Goal: Task Accomplishment & Management: Manage account settings

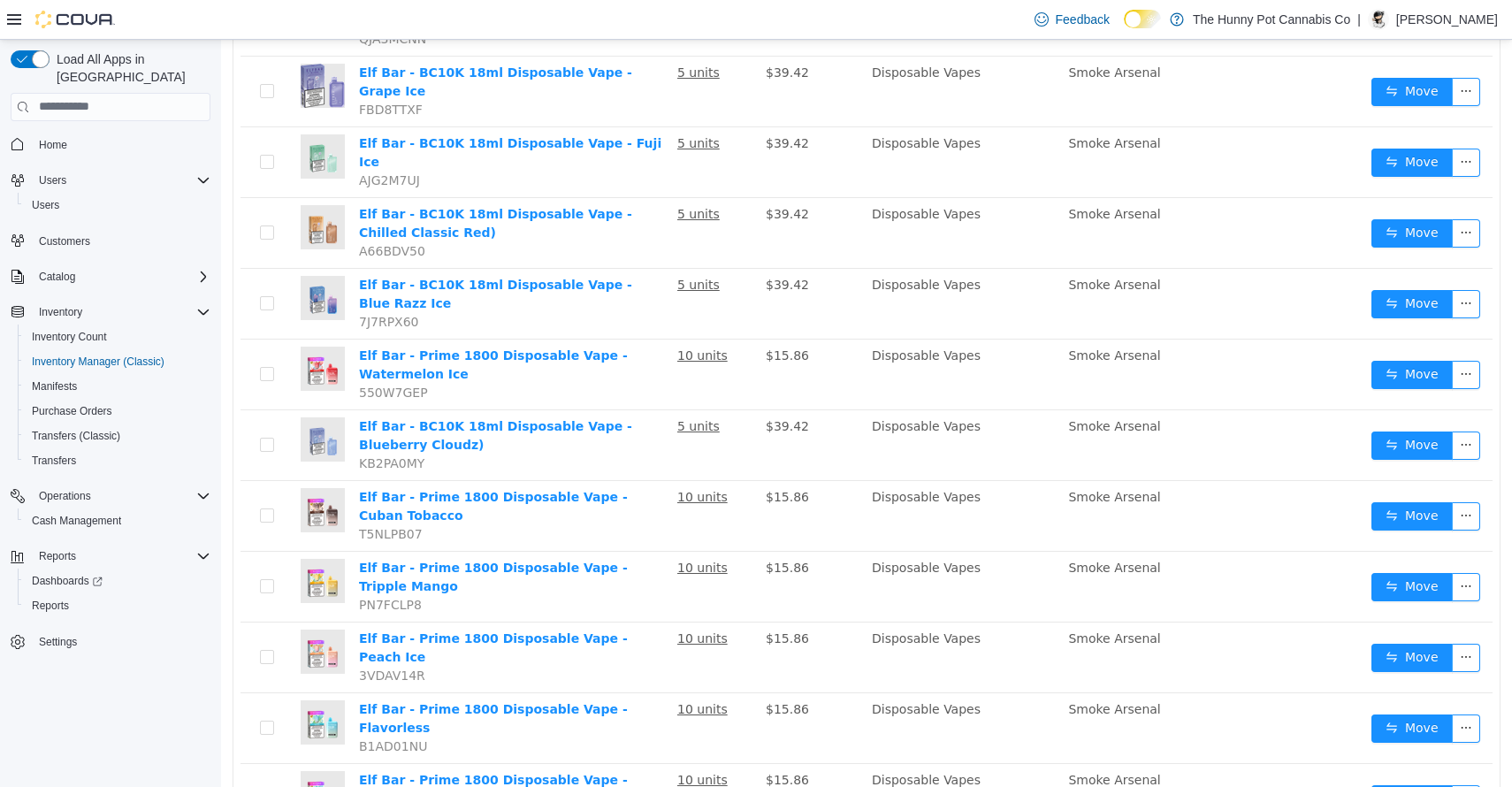
scroll to position [521, 0]
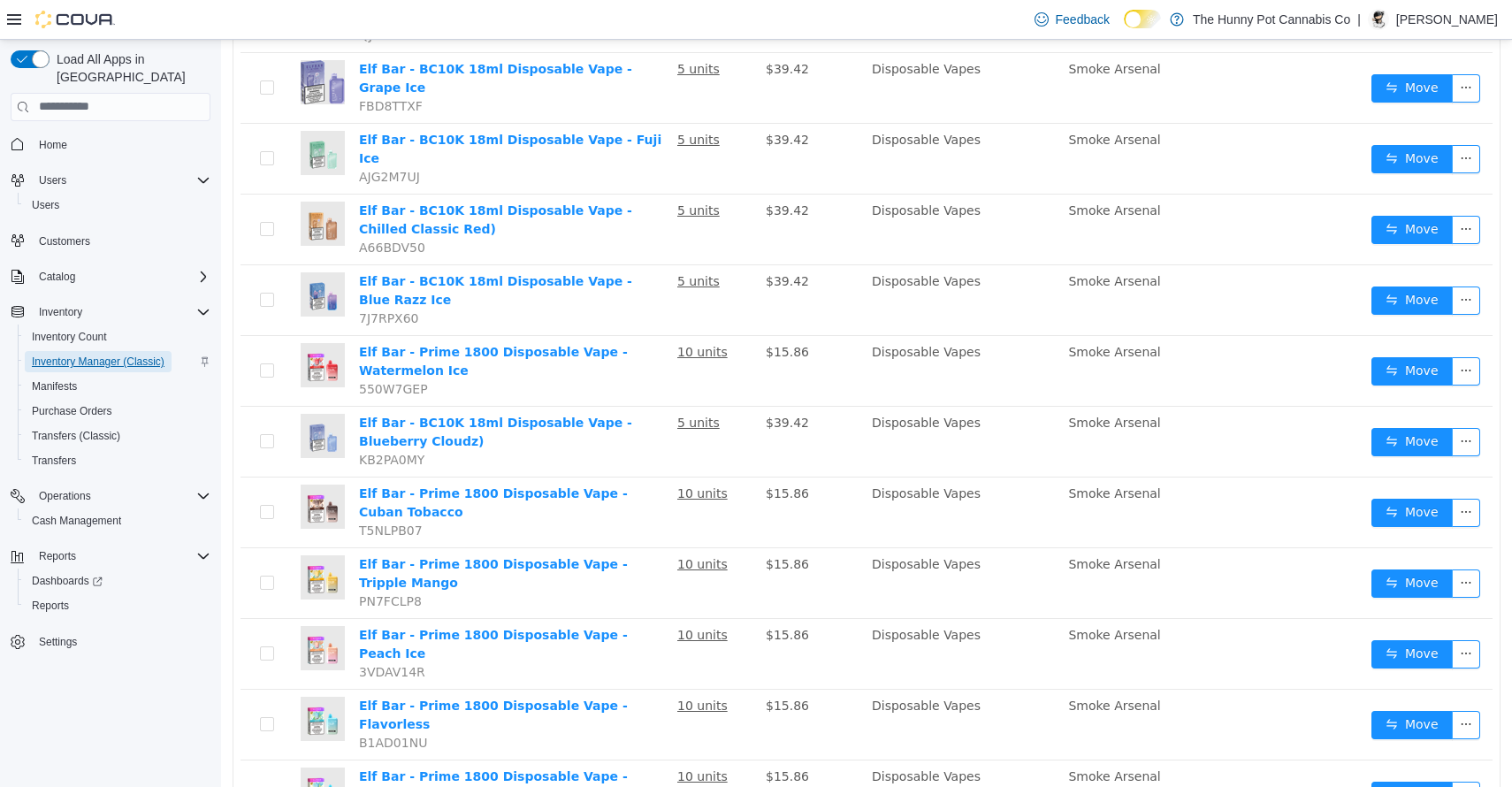
click at [104, 354] on span "Inventory Manager (Classic)" at bounding box center [97, 361] width 132 height 14
click at [106, 514] on span "Cash Management" at bounding box center [76, 520] width 90 height 14
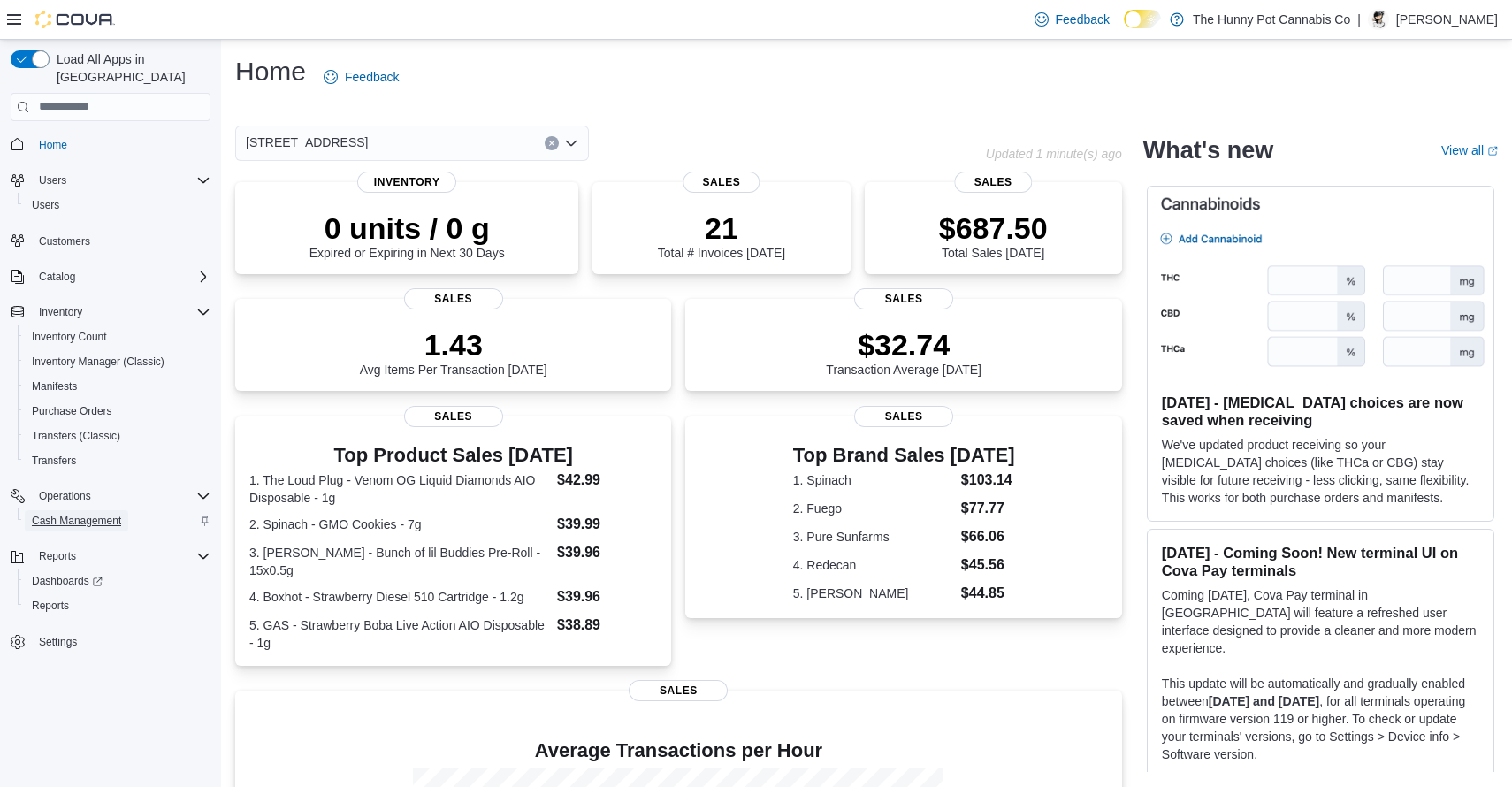
click at [90, 514] on span "Cash Management" at bounding box center [76, 520] width 90 height 14
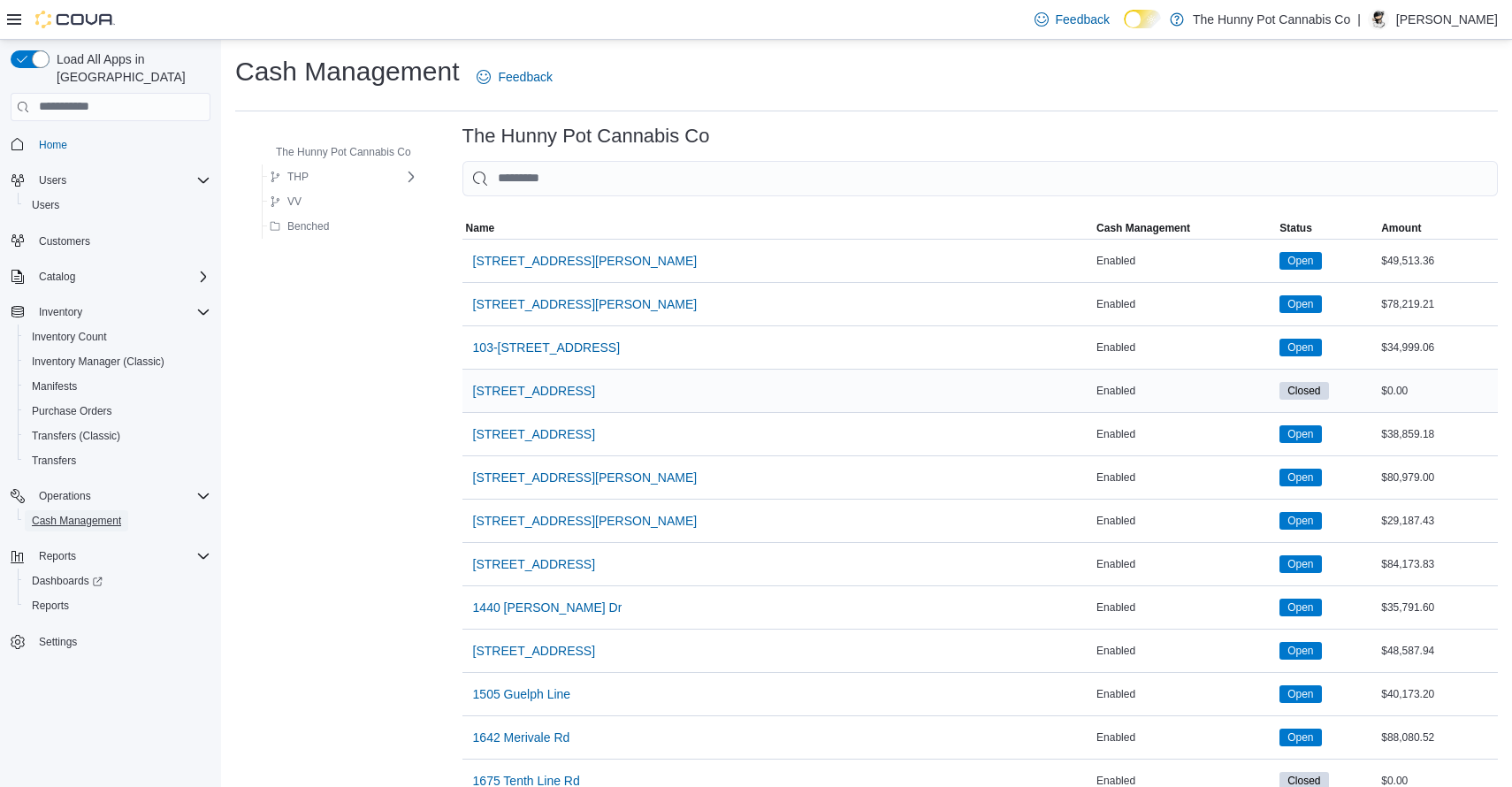
scroll to position [1416, 0]
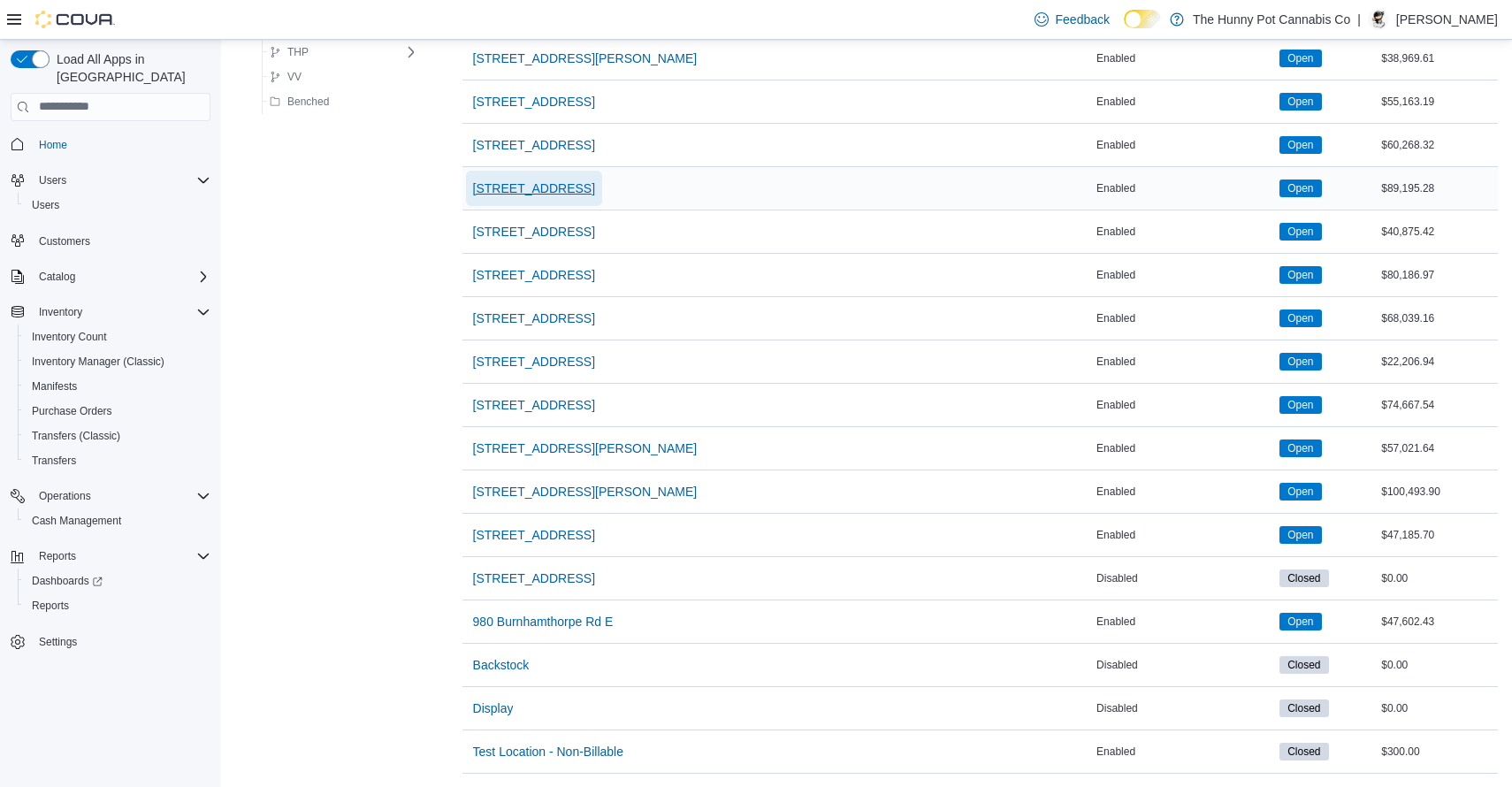
click at [567, 179] on span "[STREET_ADDRESS]" at bounding box center [534, 188] width 122 height 18
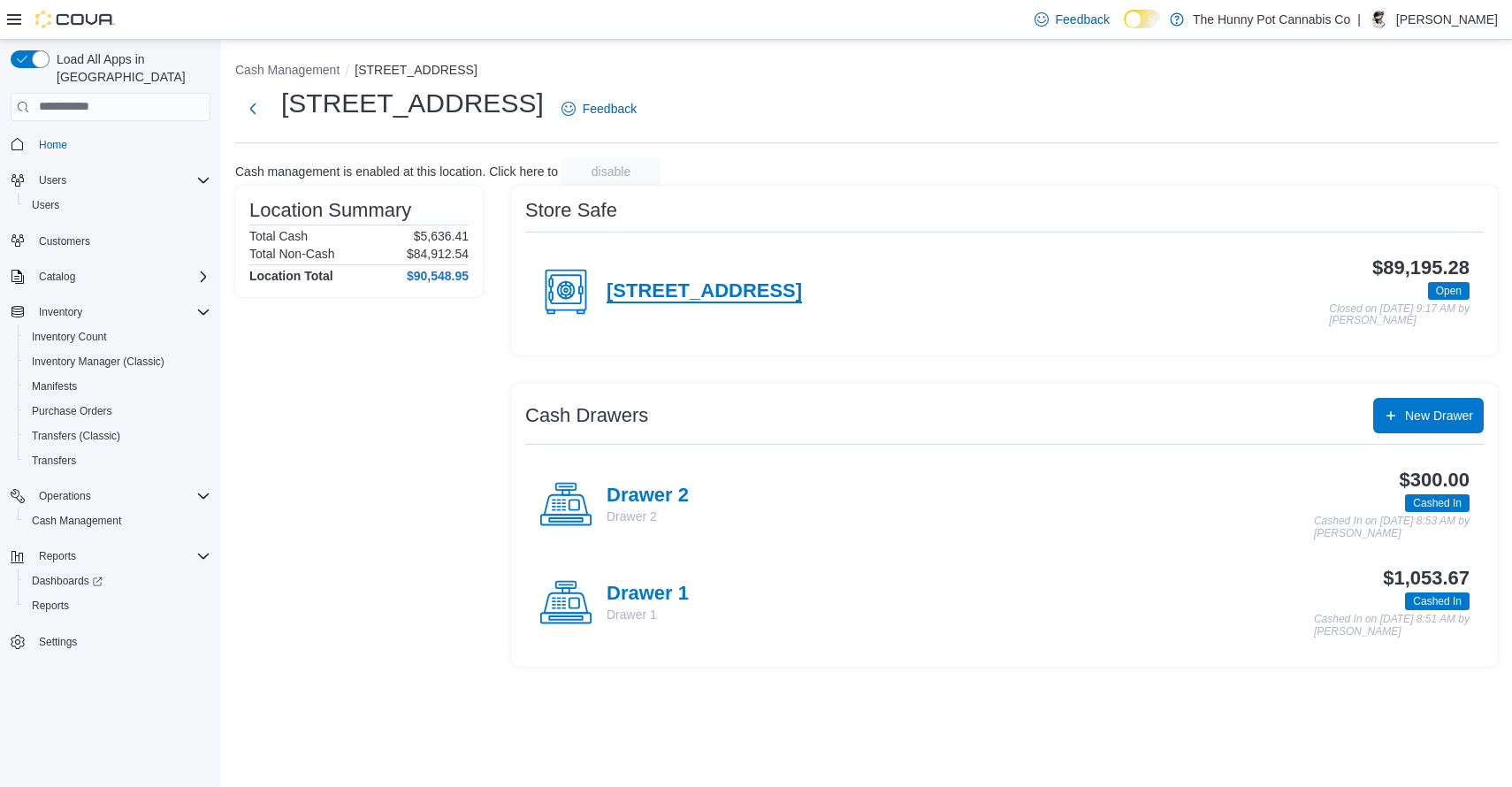
click at [765, 288] on h4 "[STREET_ADDRESS]" at bounding box center [704, 292] width 195 height 23
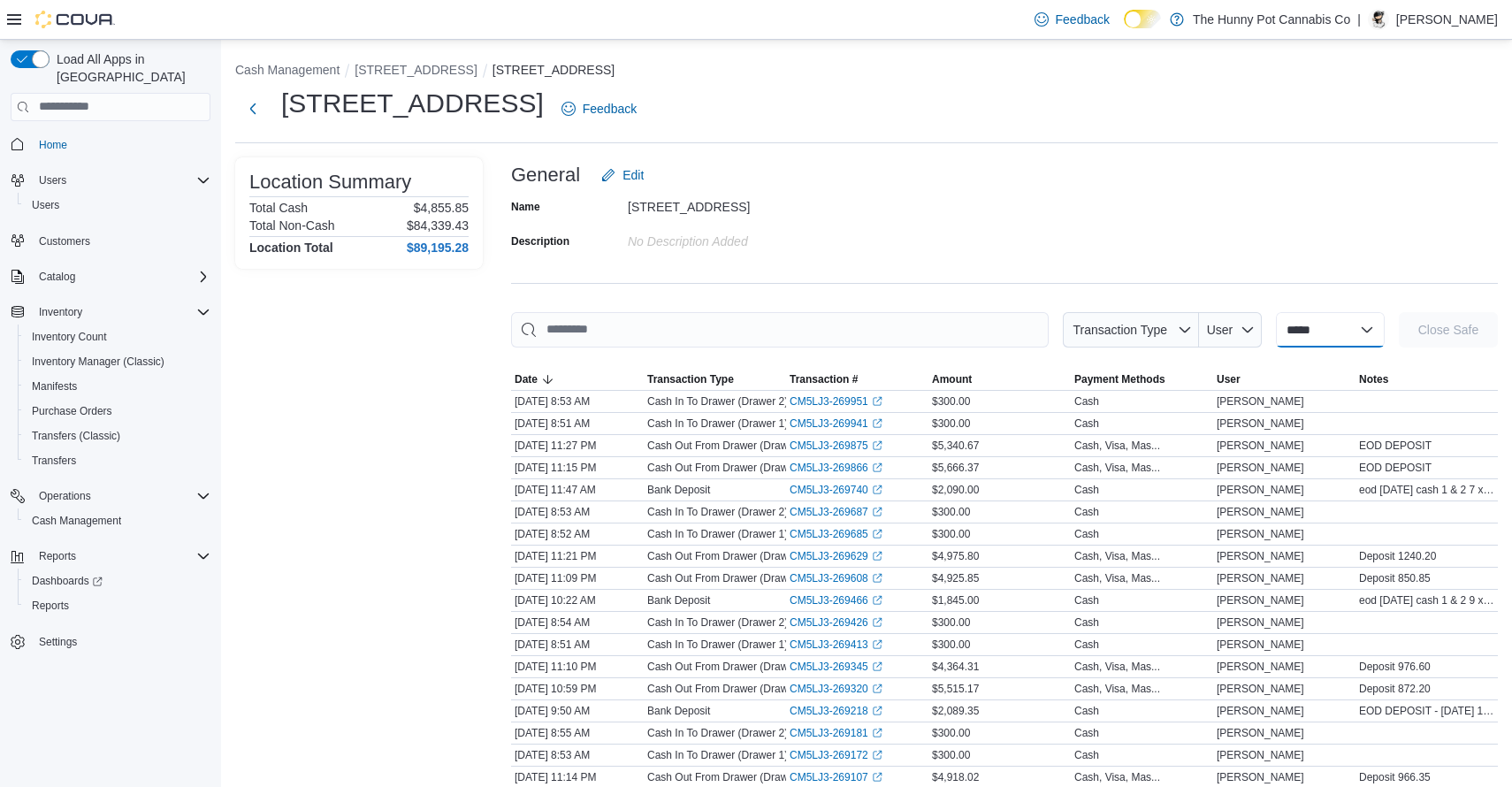
click at [1300, 321] on select "**********" at bounding box center [1330, 330] width 109 height 35
select select "**********"
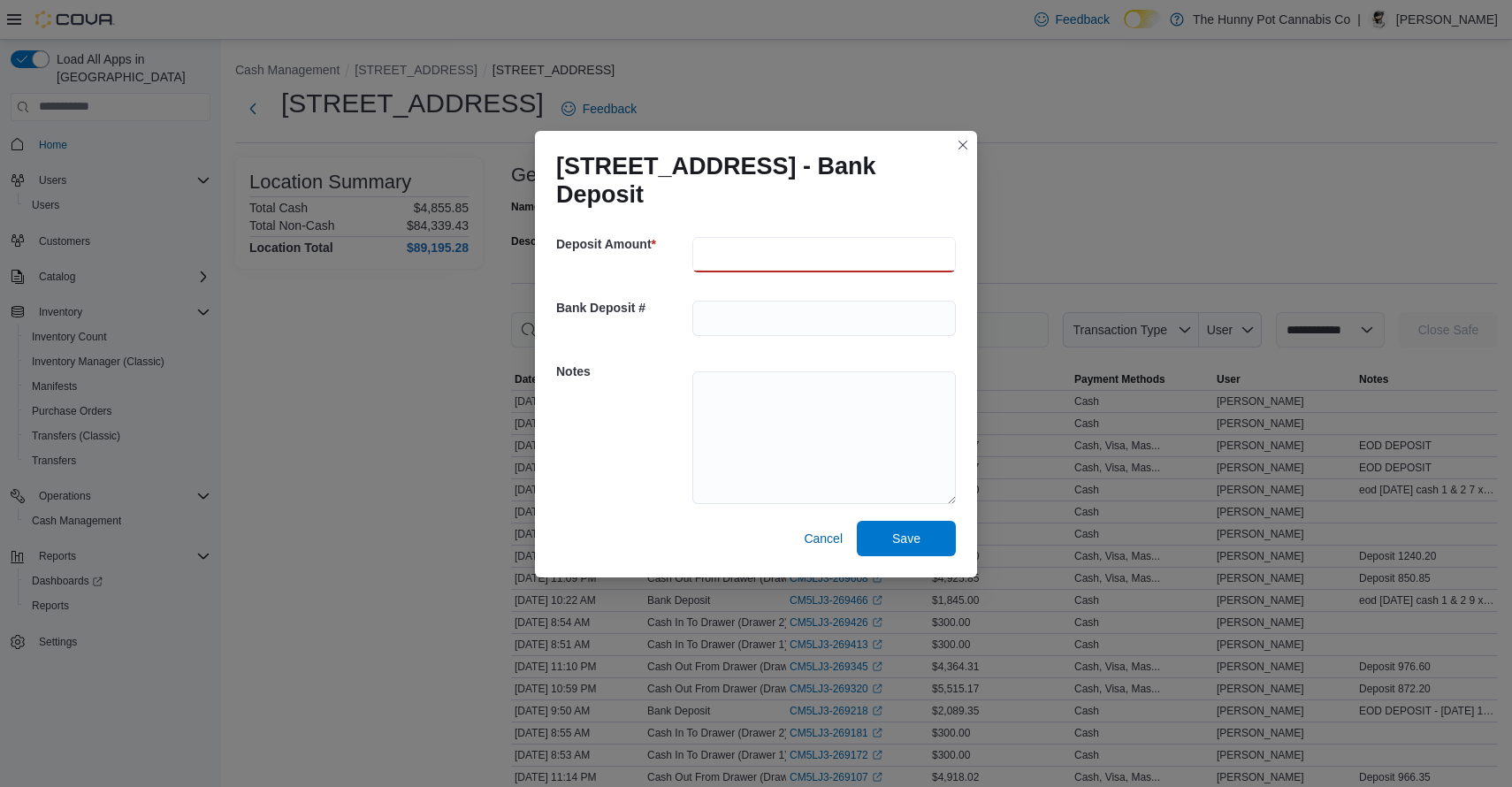
click at [851, 245] on input "number" at bounding box center [824, 254] width 264 height 35
type input "****"
type textarea "**********"
click at [640, 384] on h5 "Notes" at bounding box center [622, 371] width 132 height 35
click at [919, 545] on span "Save" at bounding box center [906, 537] width 78 height 35
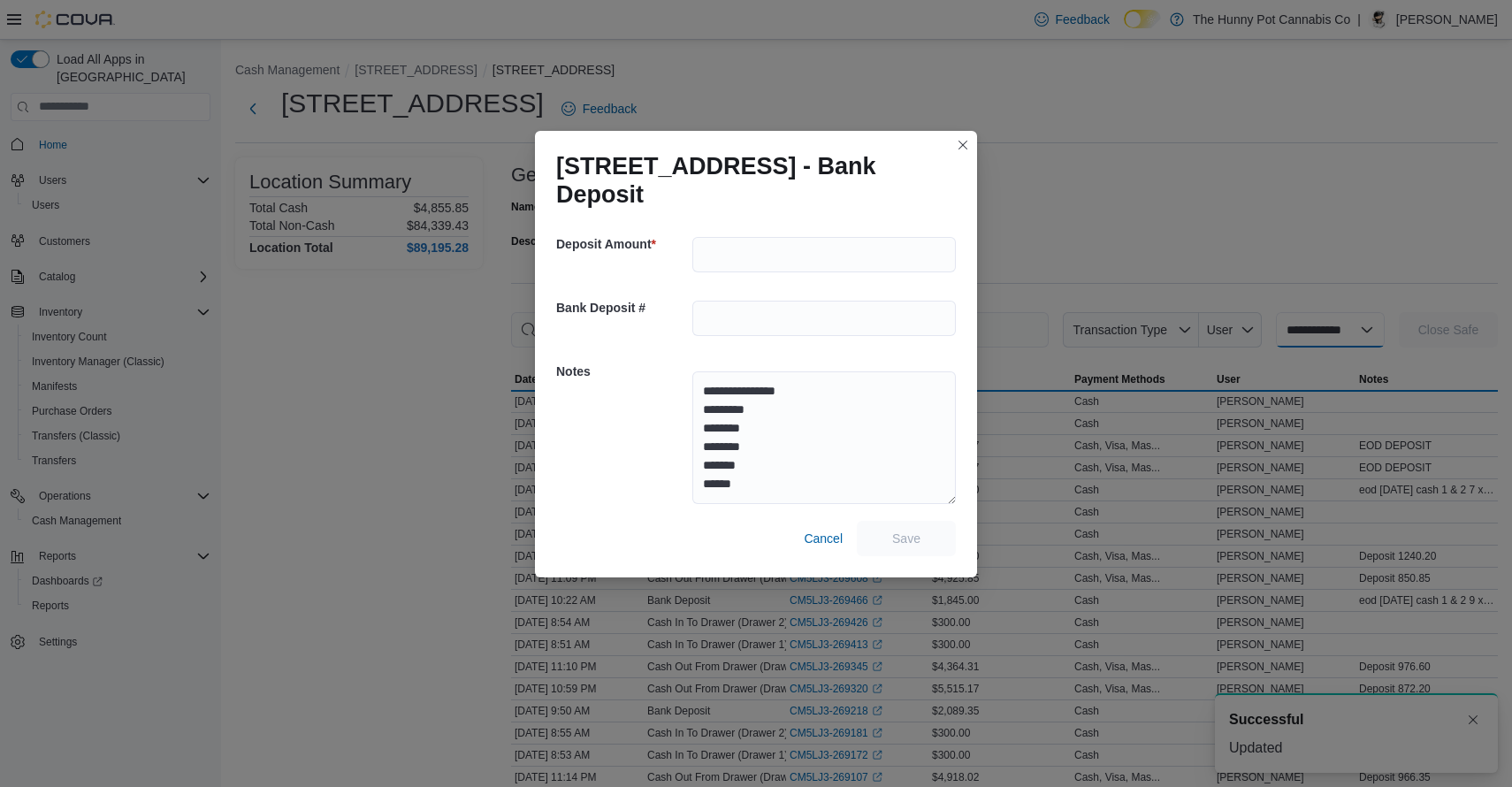
select select
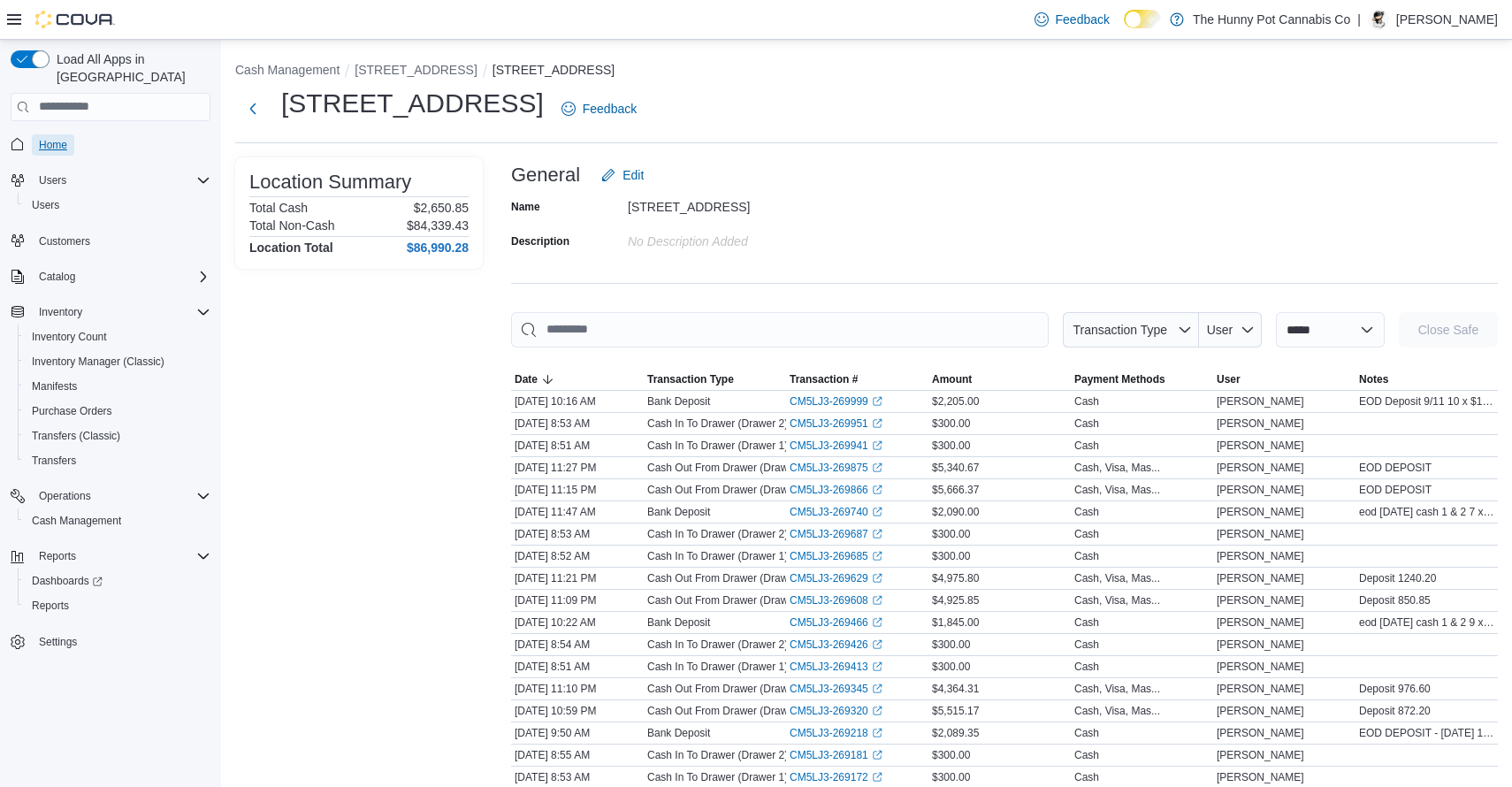
click at [50, 138] on span "Home" at bounding box center [53, 145] width 29 height 14
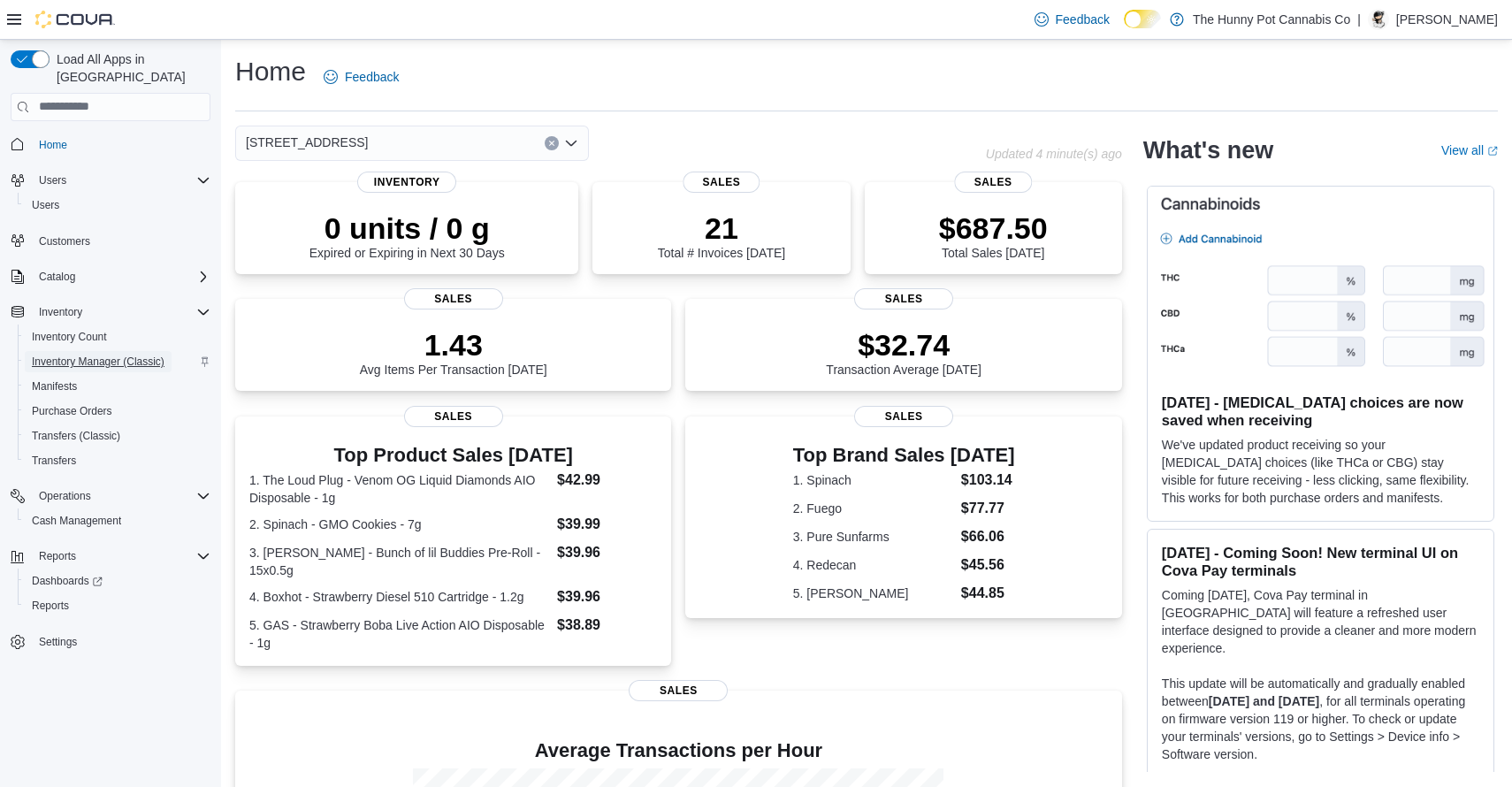
click at [115, 354] on span "Inventory Manager (Classic)" at bounding box center [97, 361] width 132 height 14
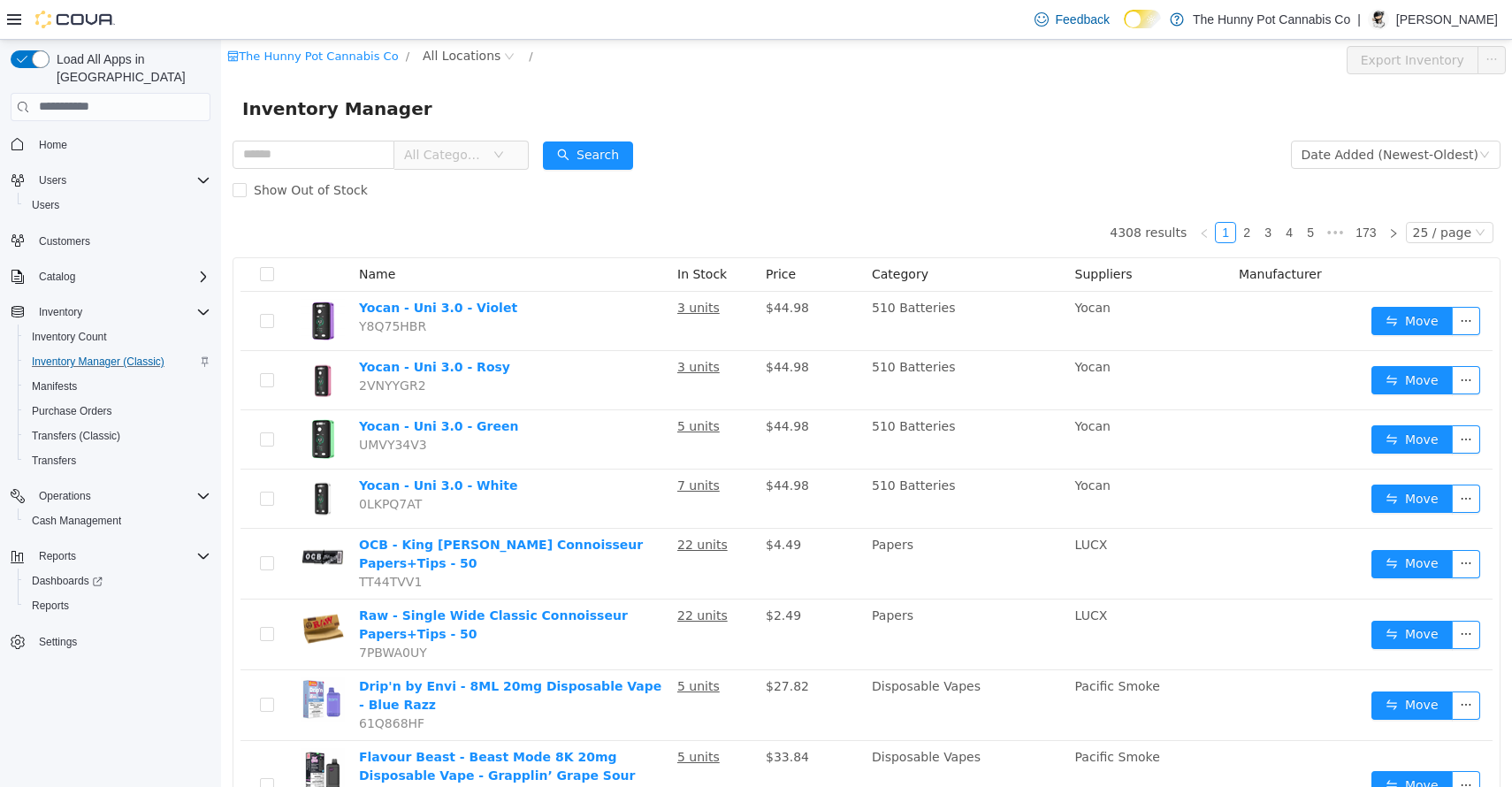
click at [480, 153] on span "All Categories" at bounding box center [444, 153] width 80 height 18
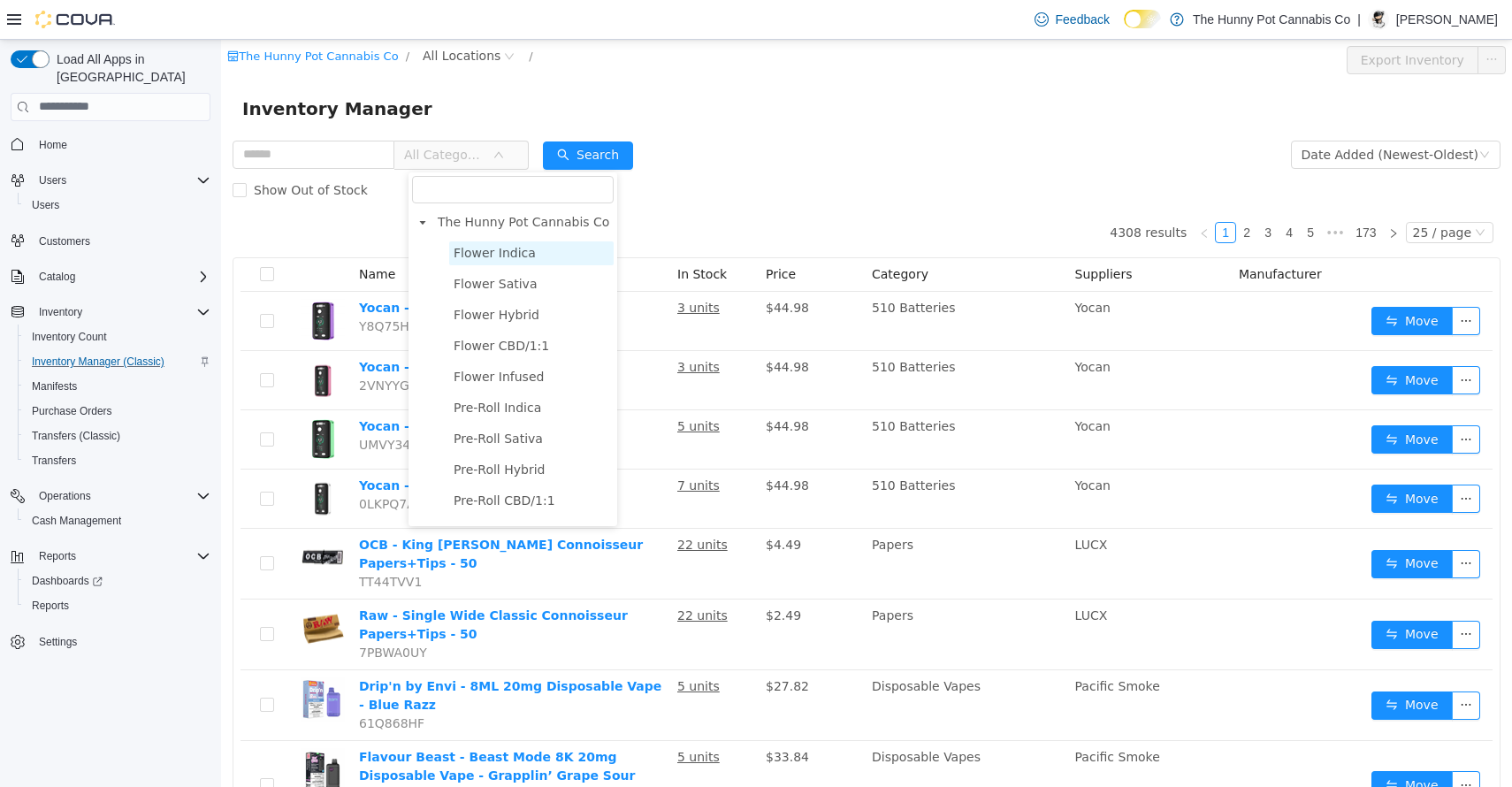
scroll to position [1788, 0]
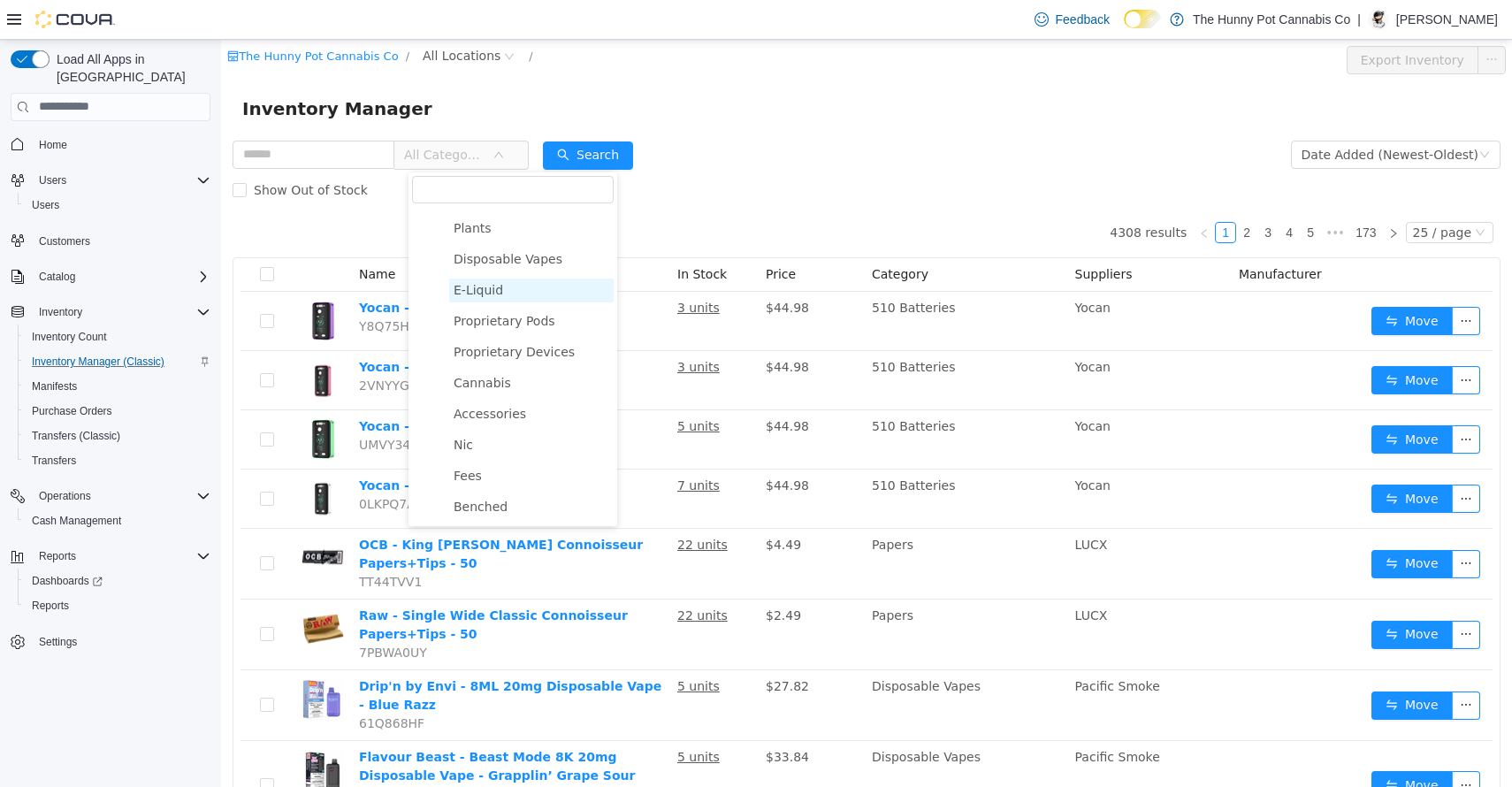
click at [509, 291] on span "E-Liquid" at bounding box center [531, 289] width 165 height 24
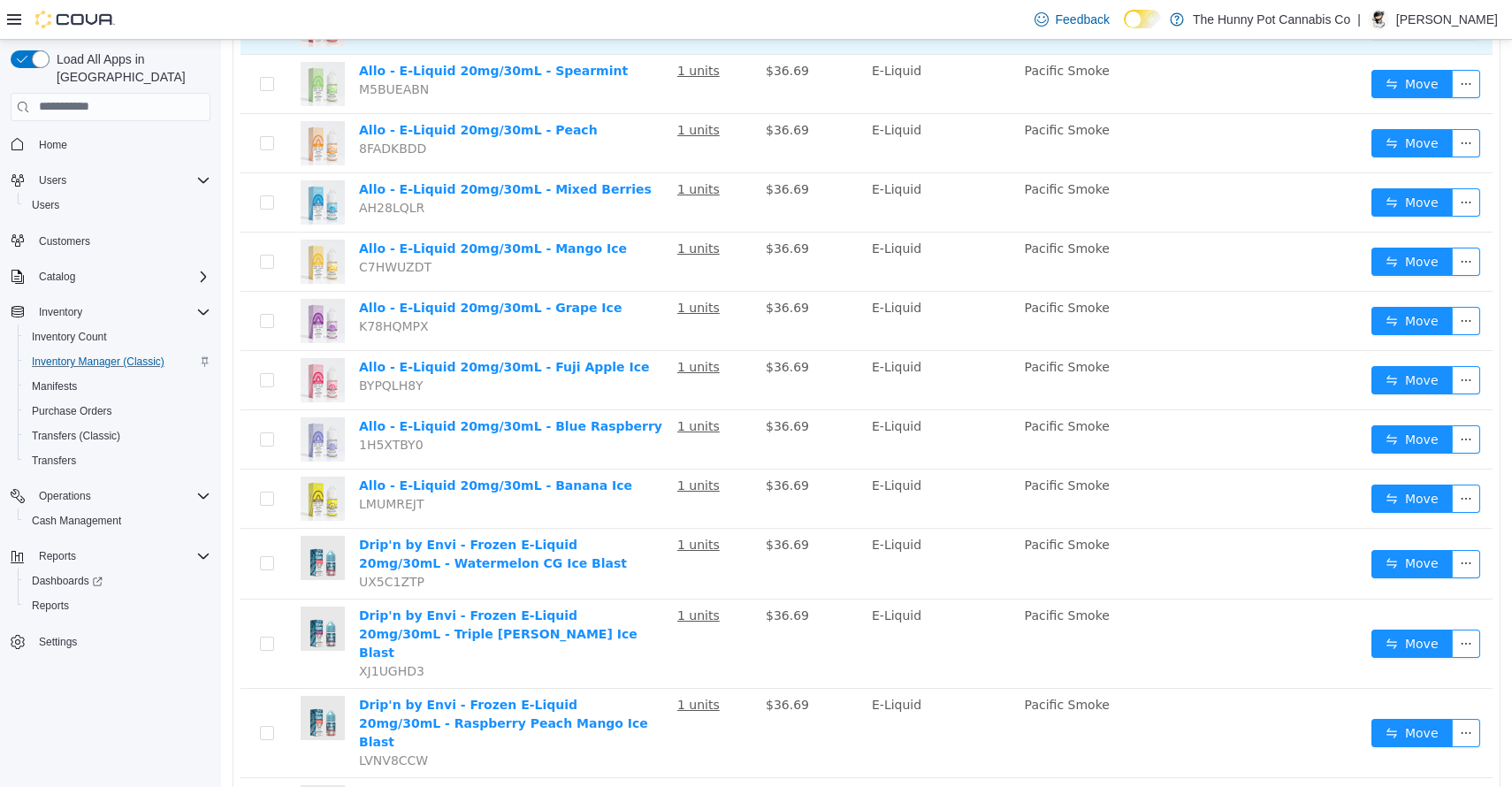
scroll to position [0, 0]
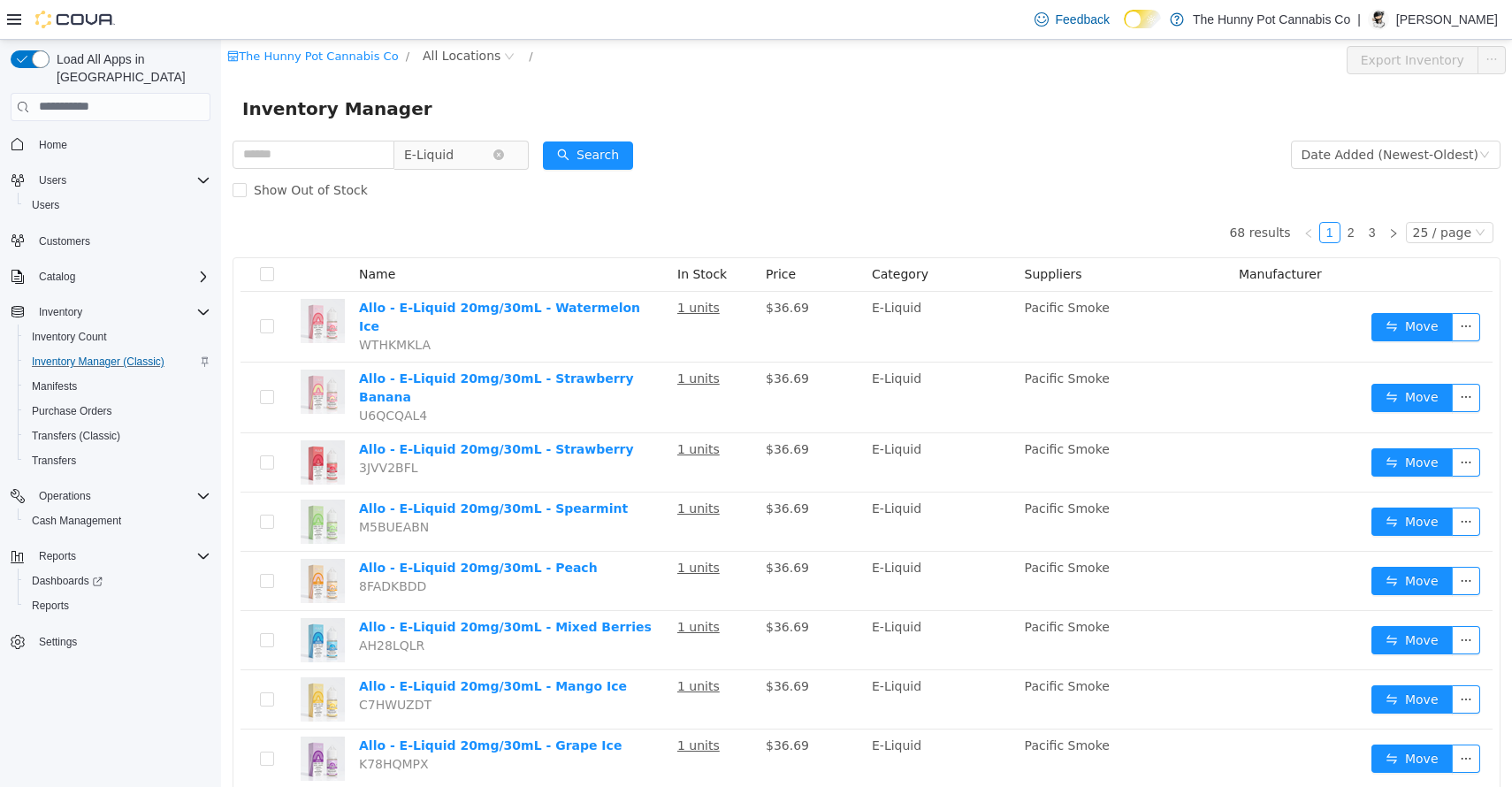
click at [454, 150] on span "E-Liquid" at bounding box center [429, 154] width 50 height 27
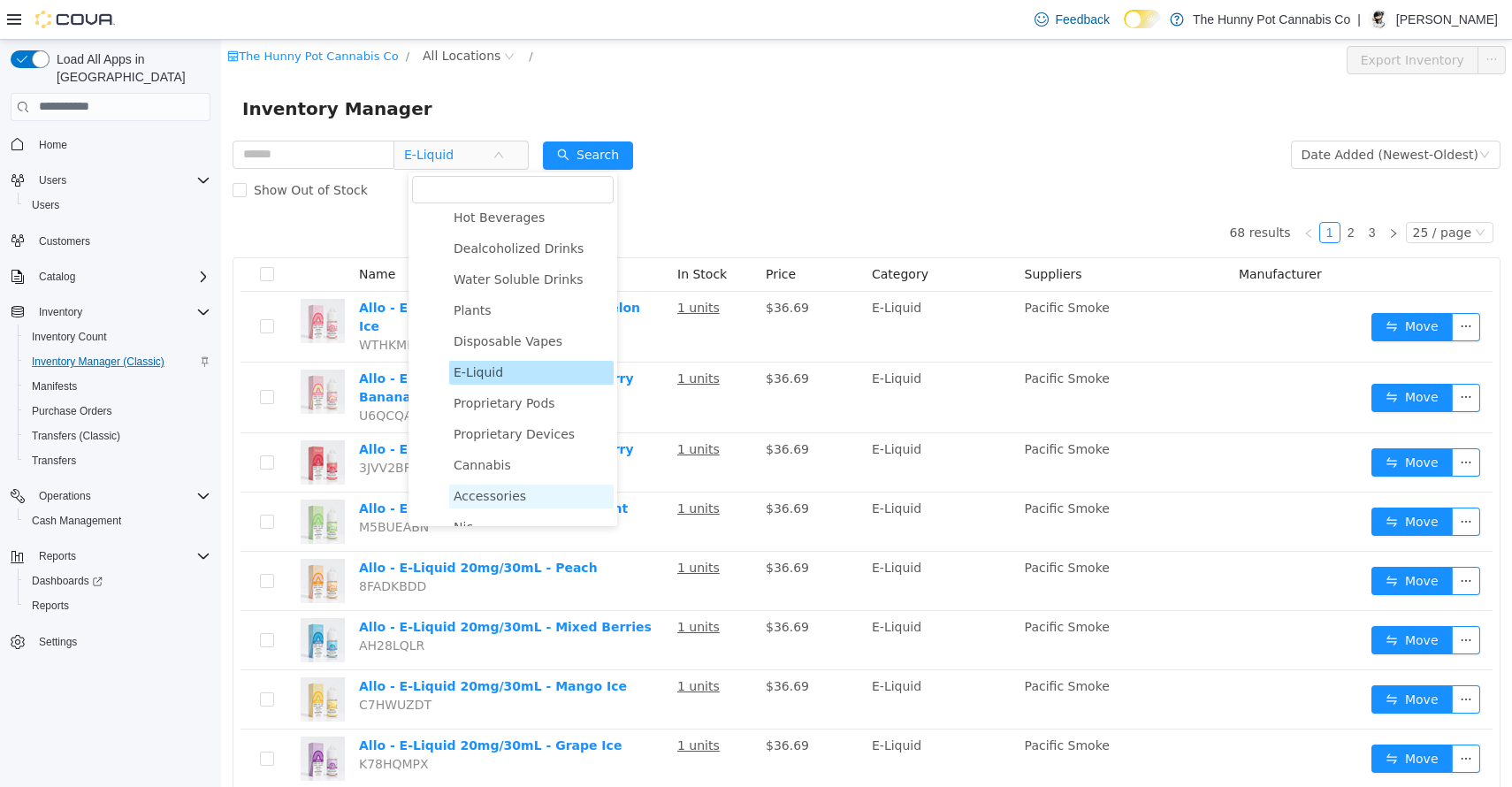
scroll to position [1702, 0]
click at [498, 348] on span "Disposable Vapes" at bounding box center [508, 344] width 109 height 14
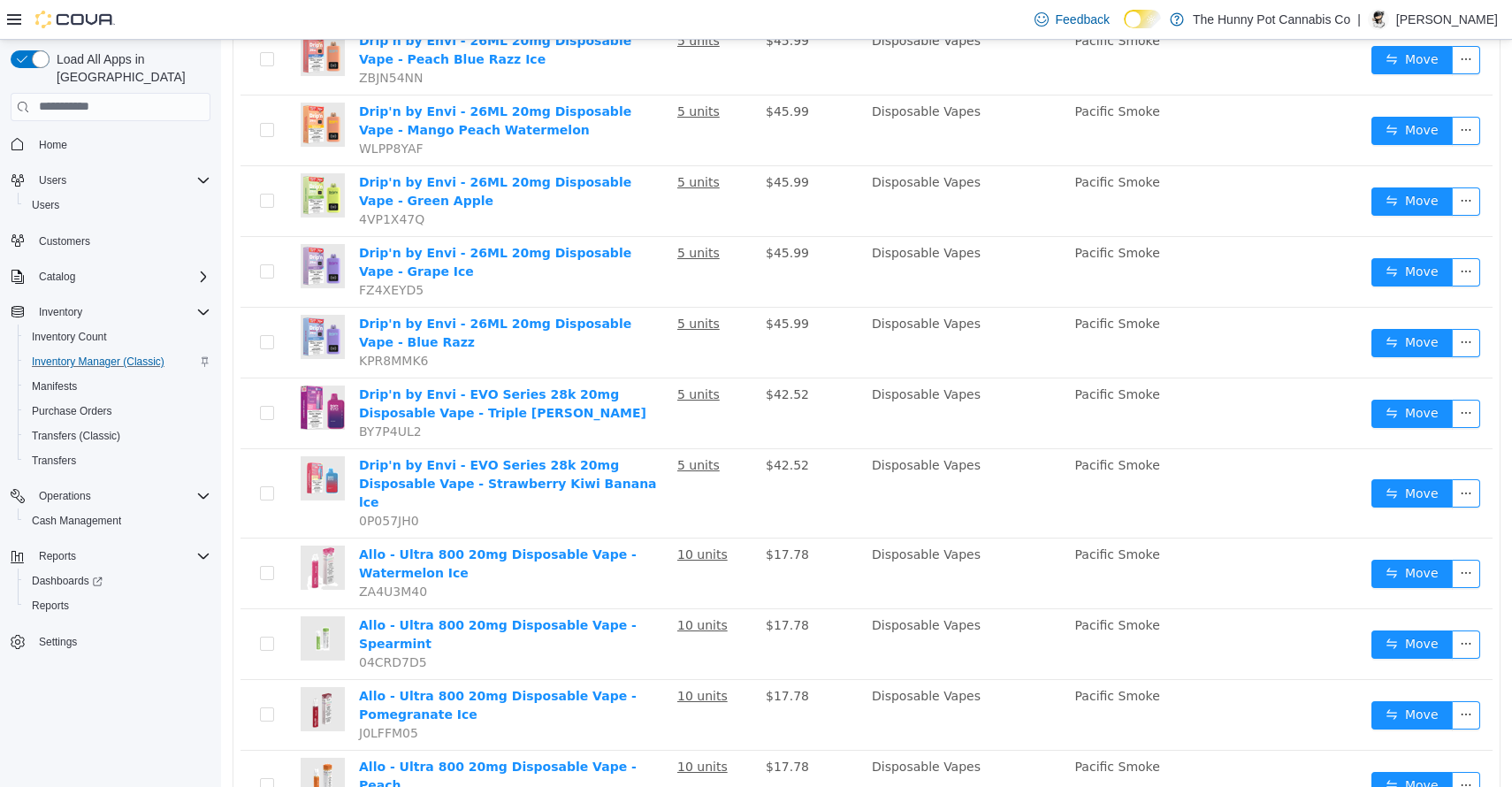
scroll to position [1311, 0]
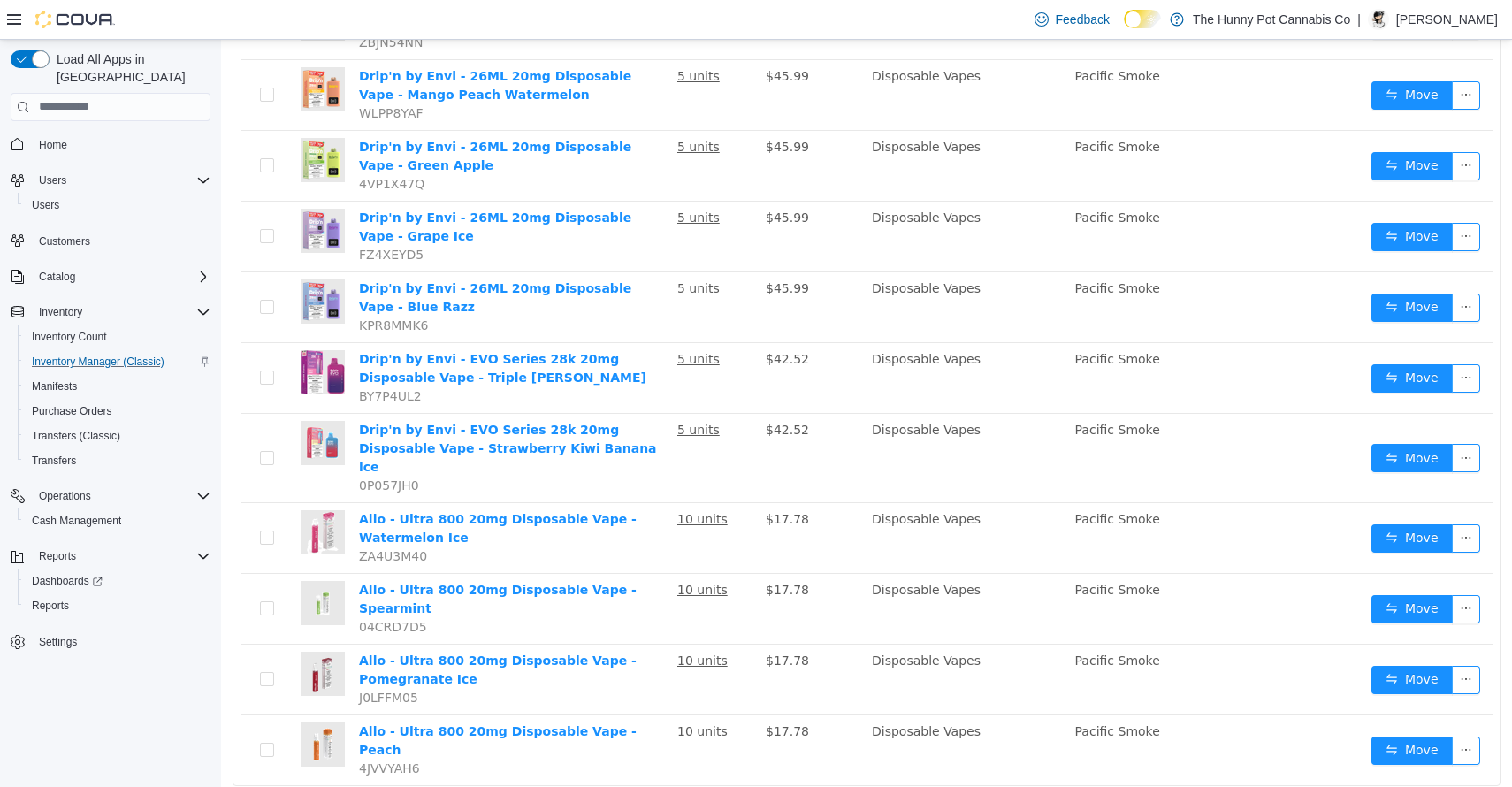
click at [1448, 739] on li "50 / page" at bounding box center [1453, 733] width 86 height 29
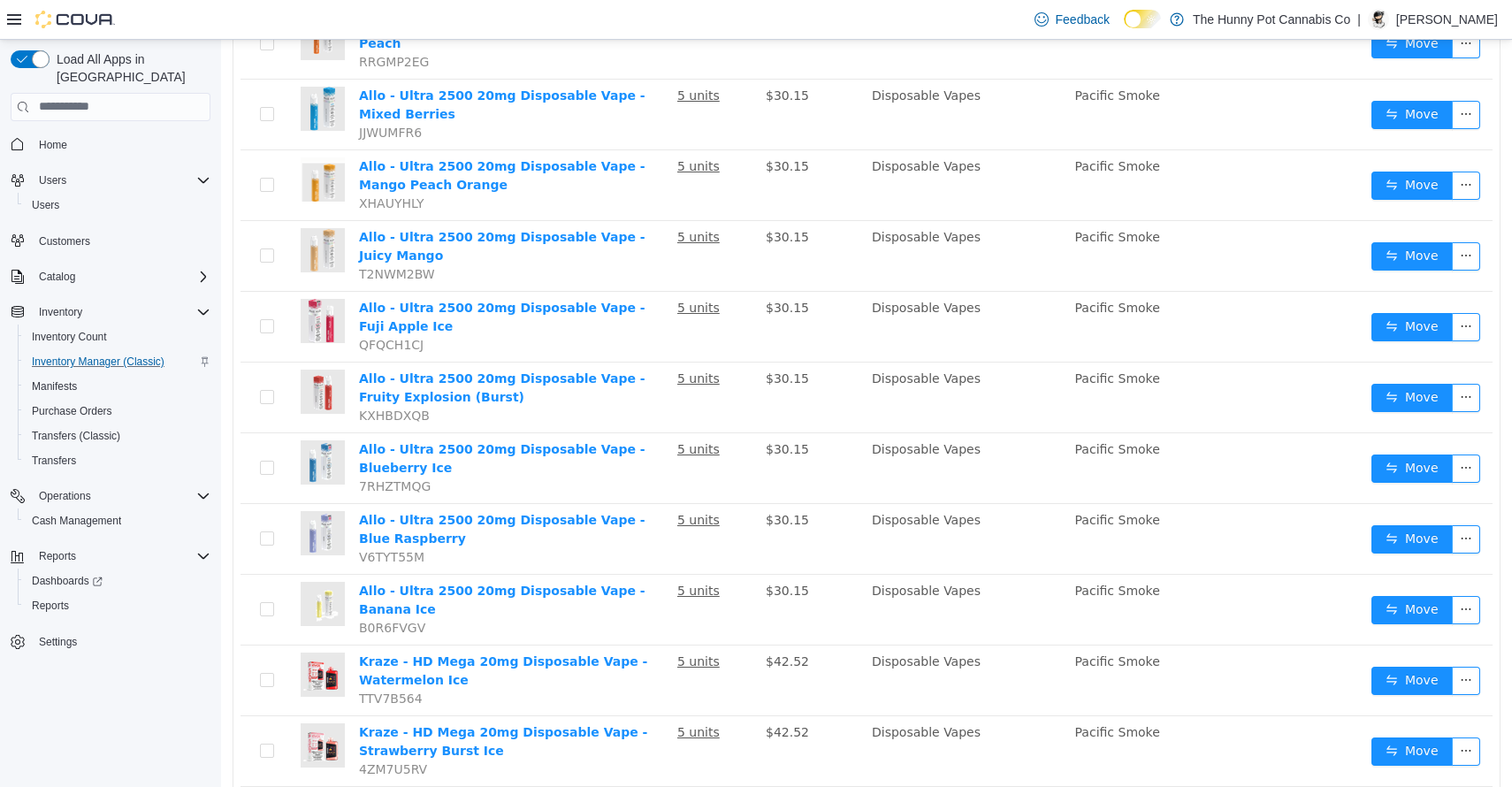
scroll to position [3034, 0]
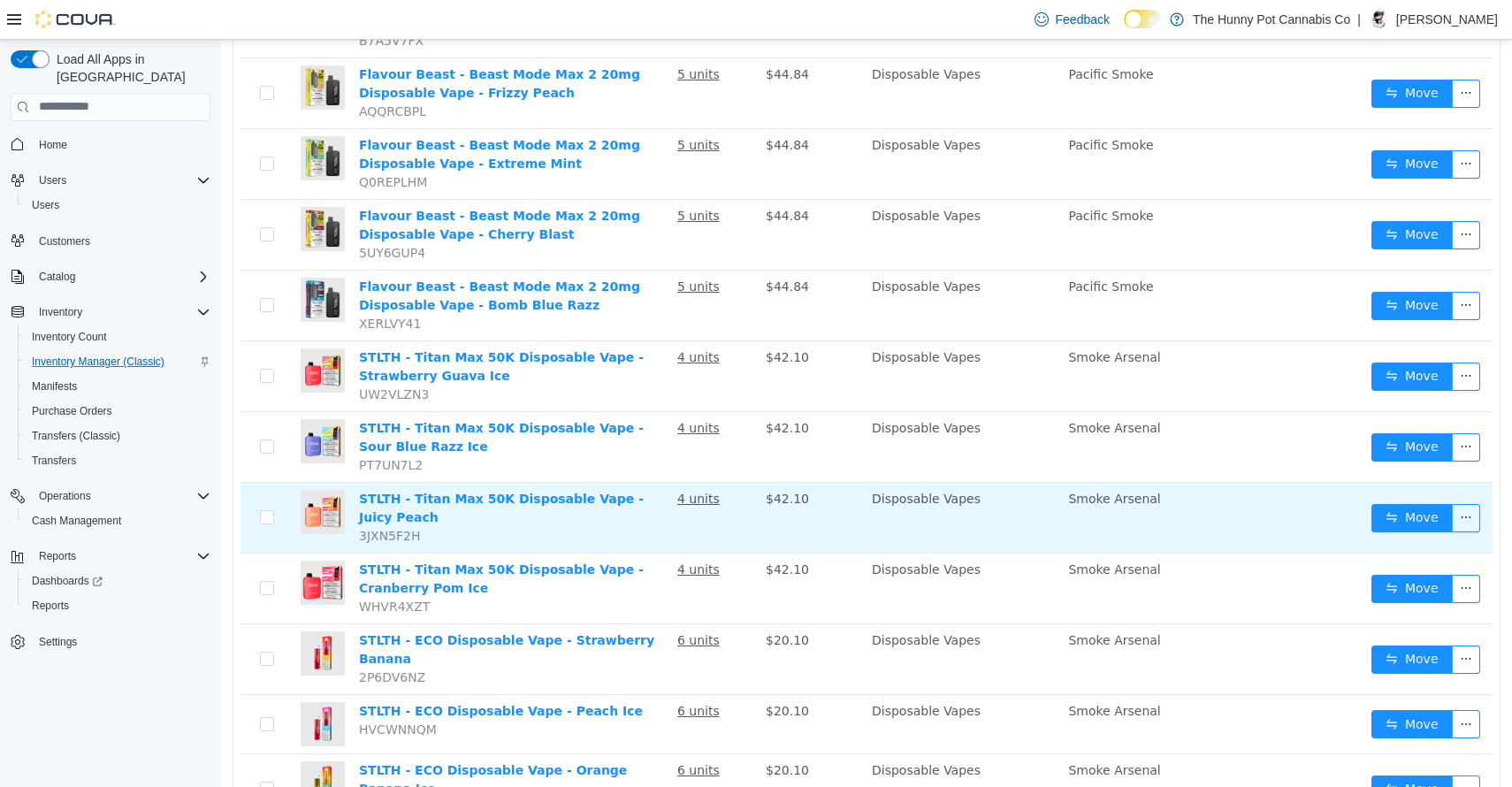
scroll to position [3057, 0]
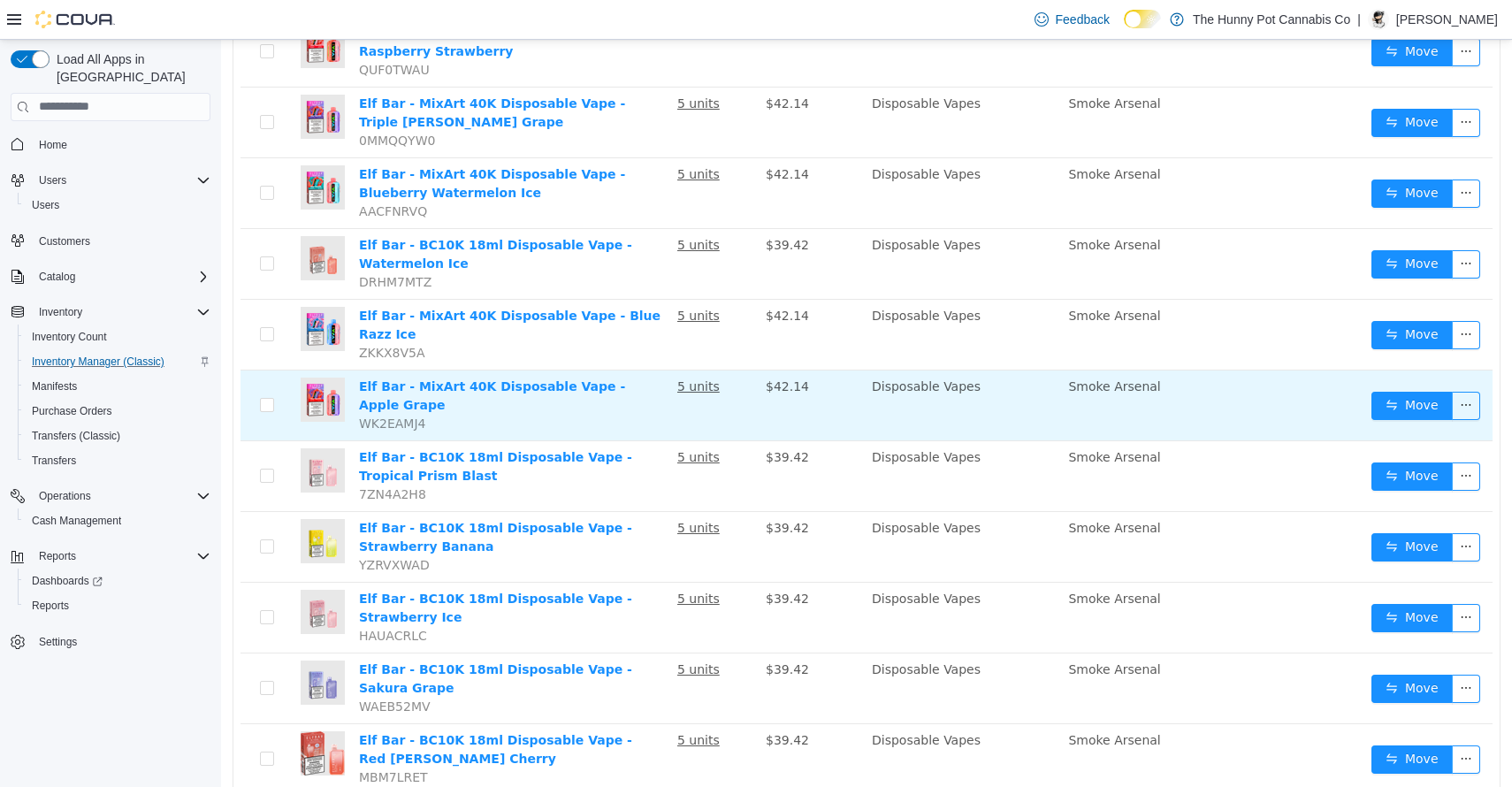
scroll to position [2861, 0]
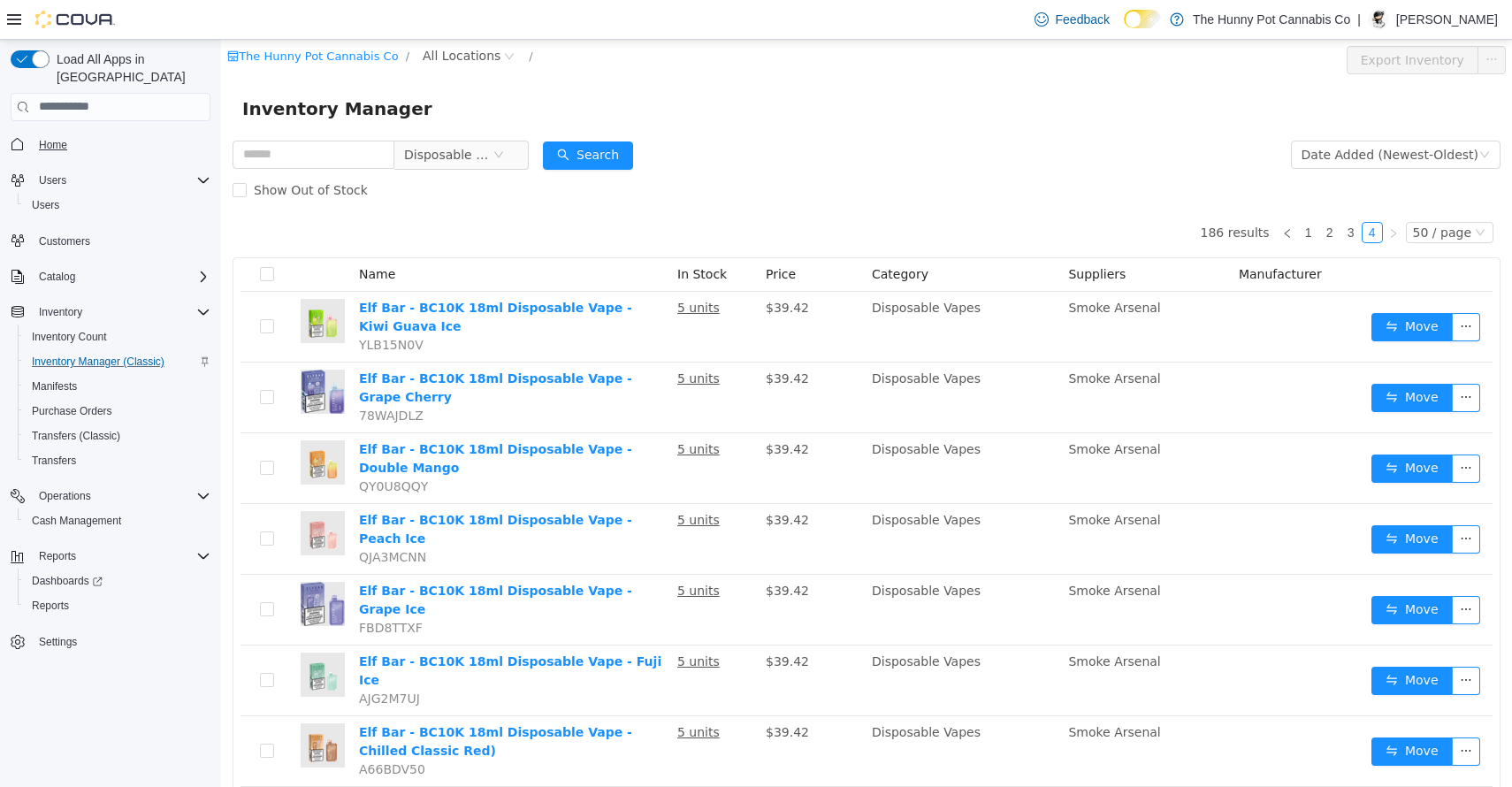
click at [56, 135] on span "Home" at bounding box center [53, 145] width 29 height 21
